Goal: Check status: Check status

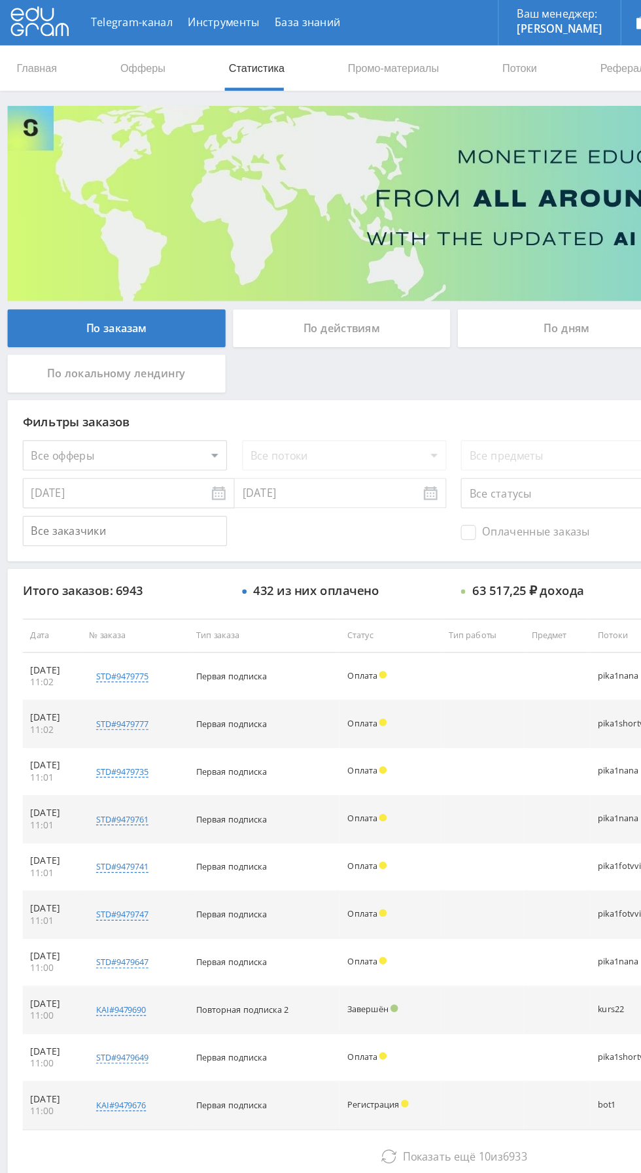
click at [471, 294] on div "По дням" at bounding box center [490, 283] width 188 height 33
click at [0, 0] on input "По дням" at bounding box center [0, 0] width 0 height 0
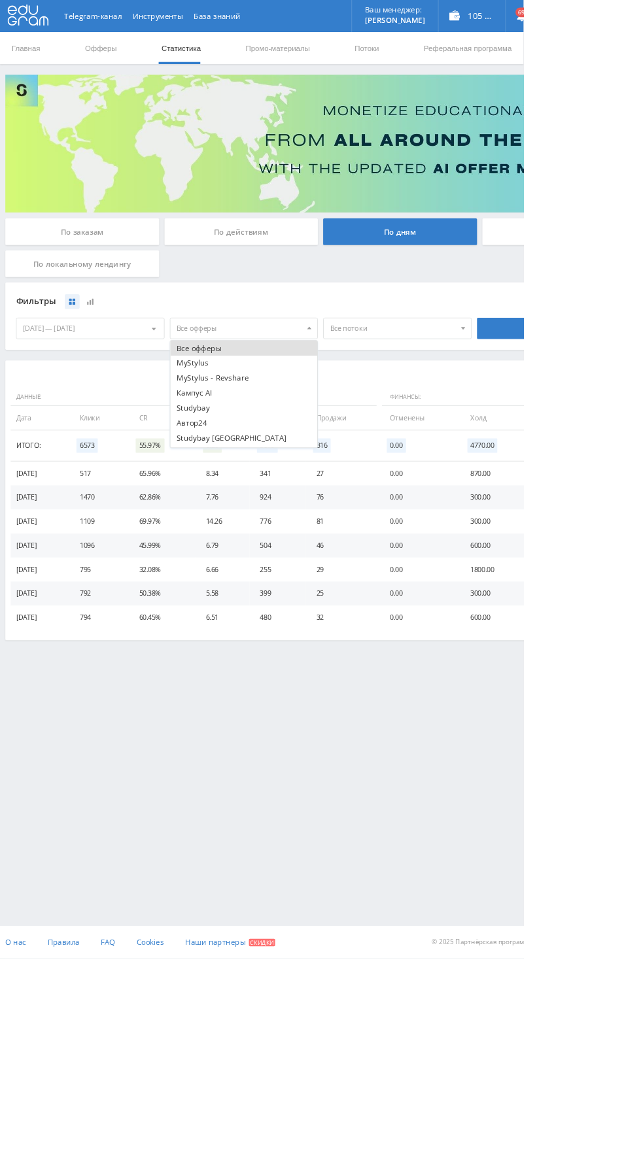
click at [278, 502] on button "Studybay" at bounding box center [299, 499] width 180 height 18
click at [286, 481] on button "Кампус AI" at bounding box center [299, 481] width 180 height 18
click at [293, 506] on button "Studybay" at bounding box center [299, 499] width 180 height 18
